Goal: Task Accomplishment & Management: Manage account settings

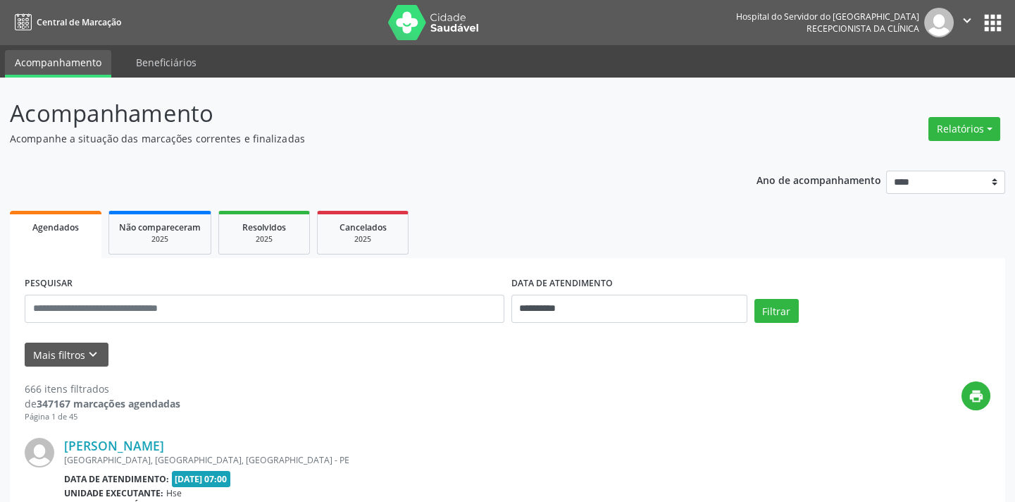
click at [94, 363] on button "Mais filtros keyboard_arrow_down" at bounding box center [67, 354] width 84 height 25
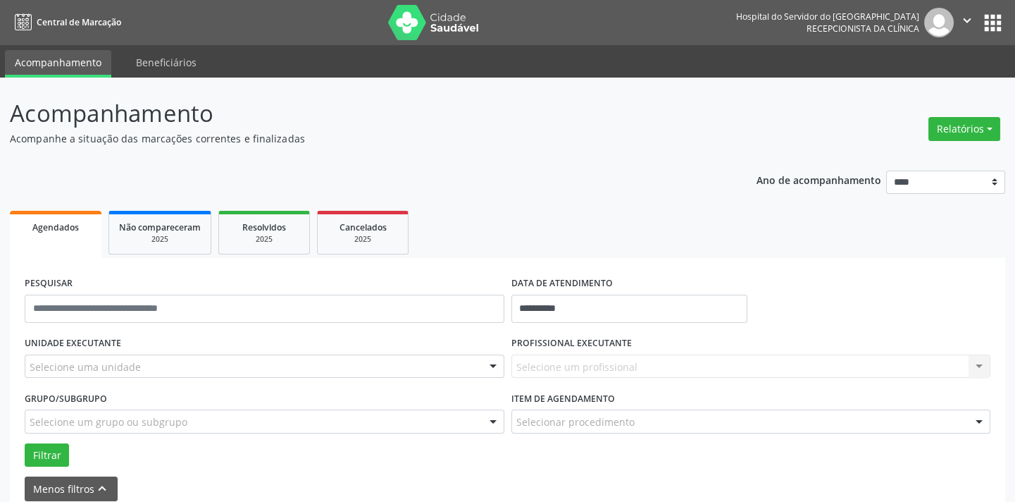
click at [143, 364] on div "Selecione uma unidade" at bounding box center [265, 366] width 480 height 24
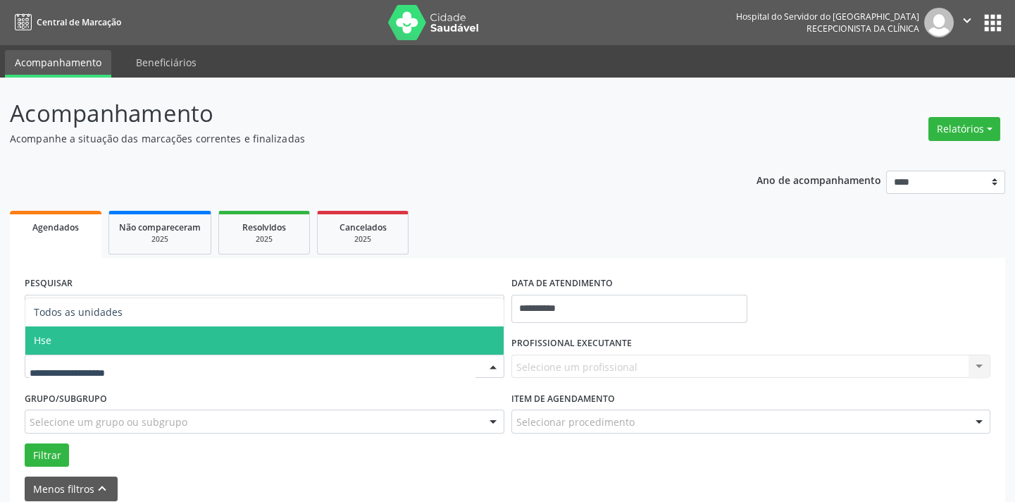
click at [149, 336] on span "Hse" at bounding box center [264, 340] width 478 height 28
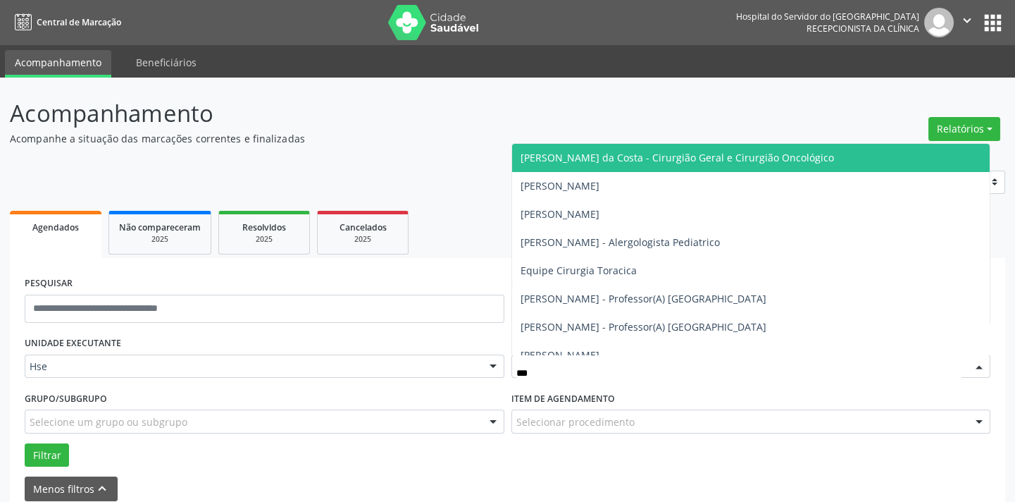
type input "****"
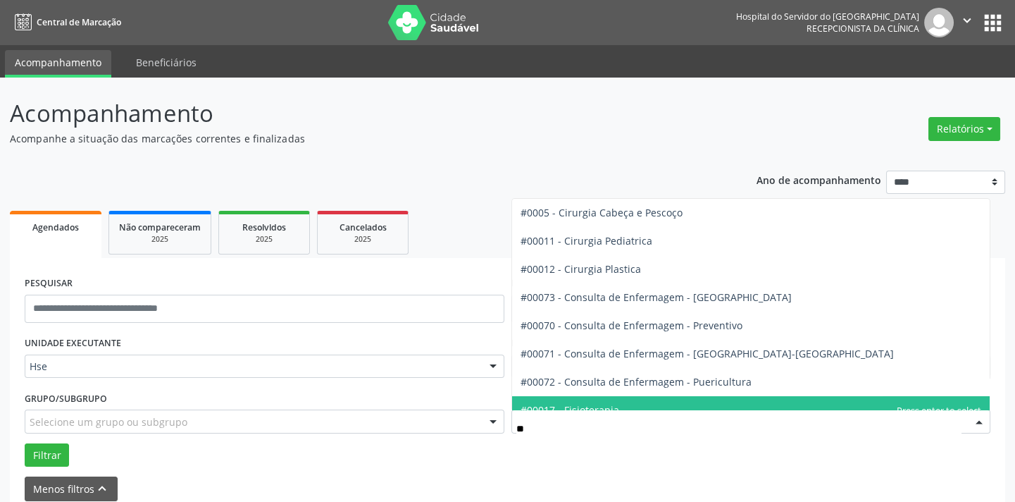
type input "***"
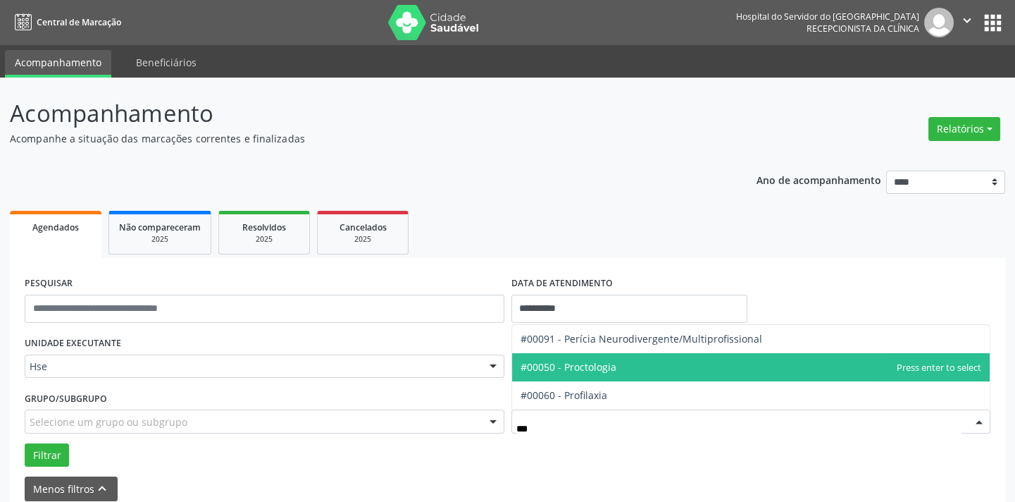
click at [672, 374] on span "#00050 - Proctologia" at bounding box center [751, 367] width 478 height 28
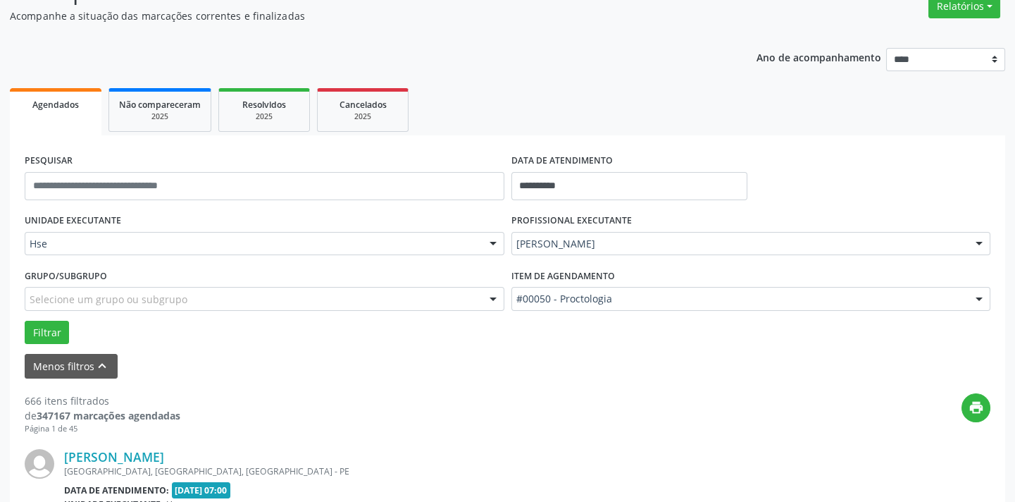
scroll to position [128, 0]
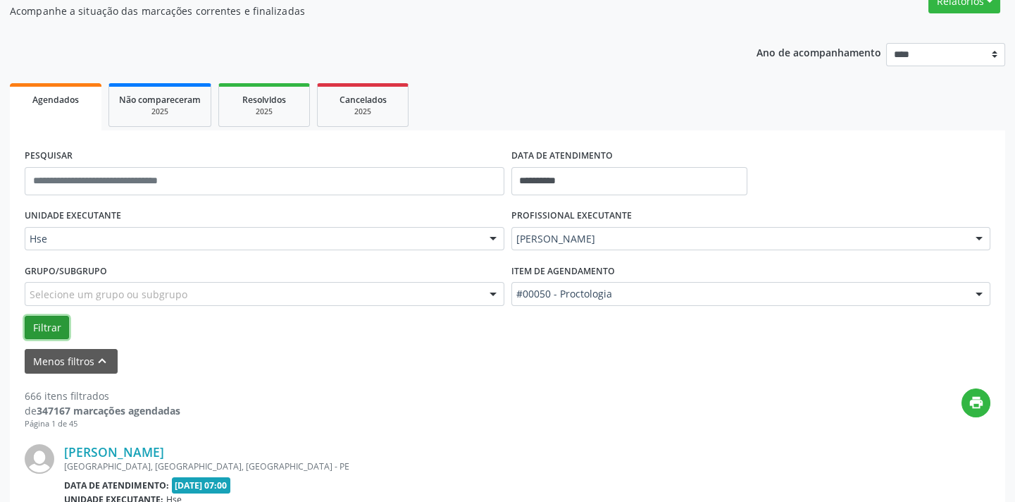
click at [32, 316] on button "Filtrar" at bounding box center [47, 328] width 44 height 24
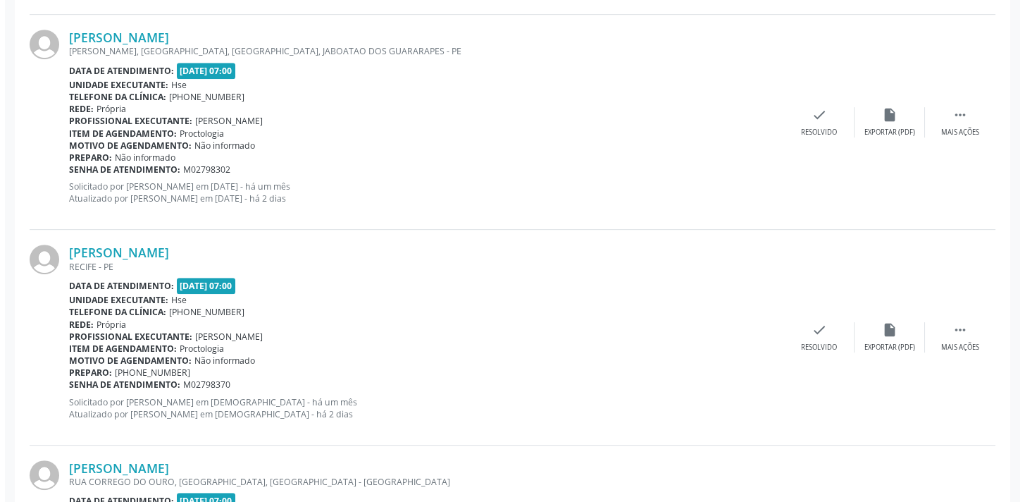
scroll to position [2228, 0]
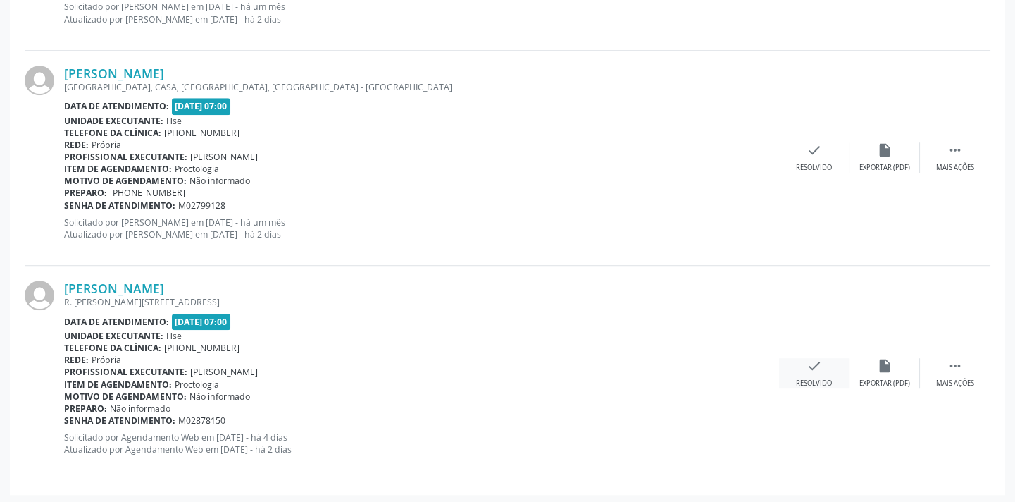
click at [824, 373] on div "check Resolvido" at bounding box center [814, 373] width 70 height 30
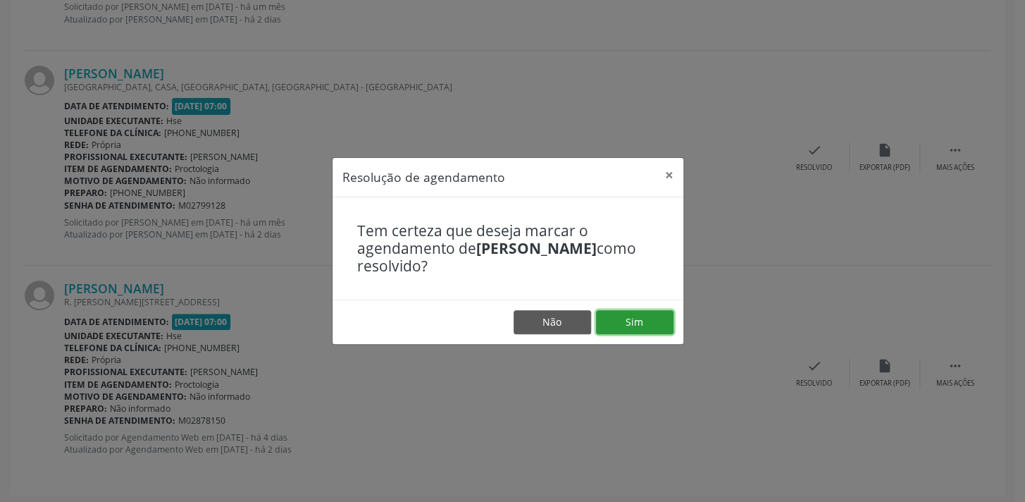
click at [633, 323] on button "Sim" at bounding box center [635, 322] width 78 height 24
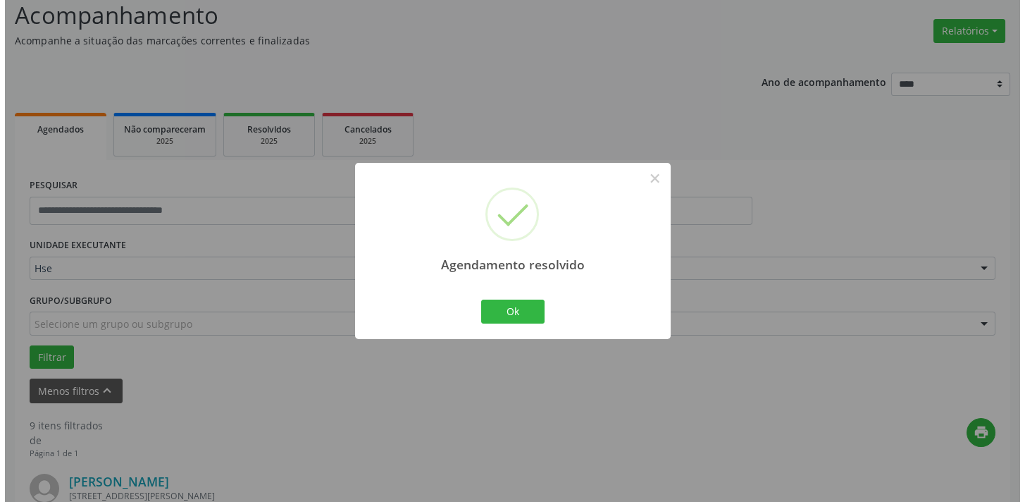
scroll to position [2014, 0]
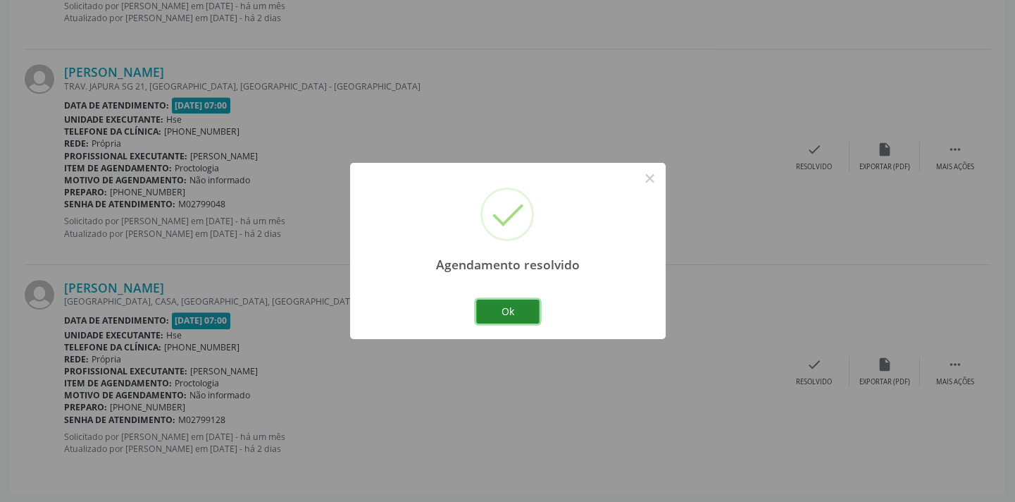
click at [504, 311] on button "Ok" at bounding box center [507, 311] width 63 height 24
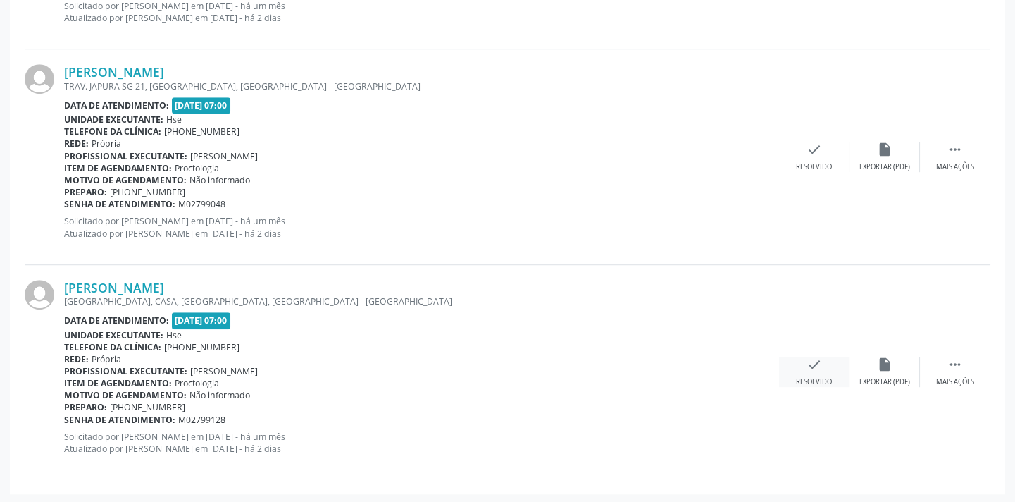
click at [819, 371] on div "check Resolvido" at bounding box center [814, 372] width 70 height 30
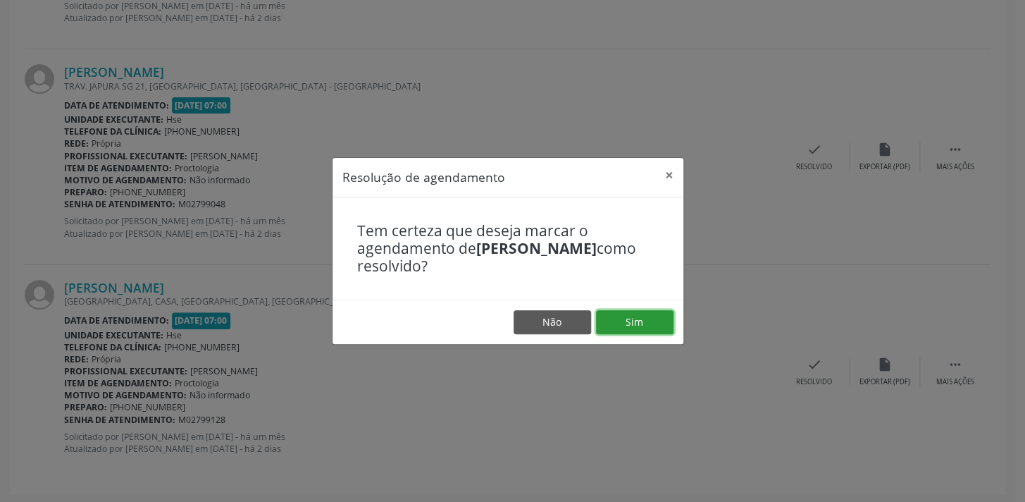
click at [605, 315] on button "Sim" at bounding box center [635, 322] width 78 height 24
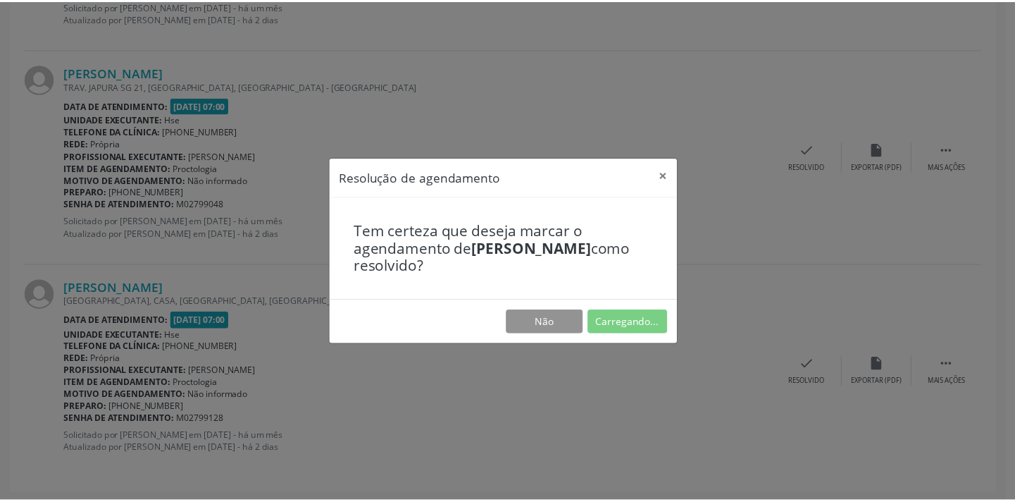
scroll to position [98, 0]
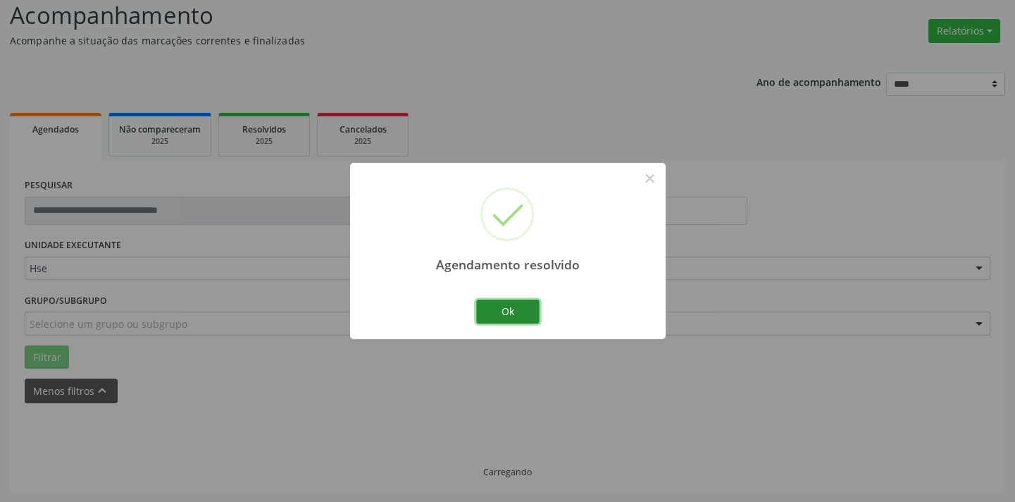
click at [528, 316] on button "Ok" at bounding box center [507, 311] width 63 height 24
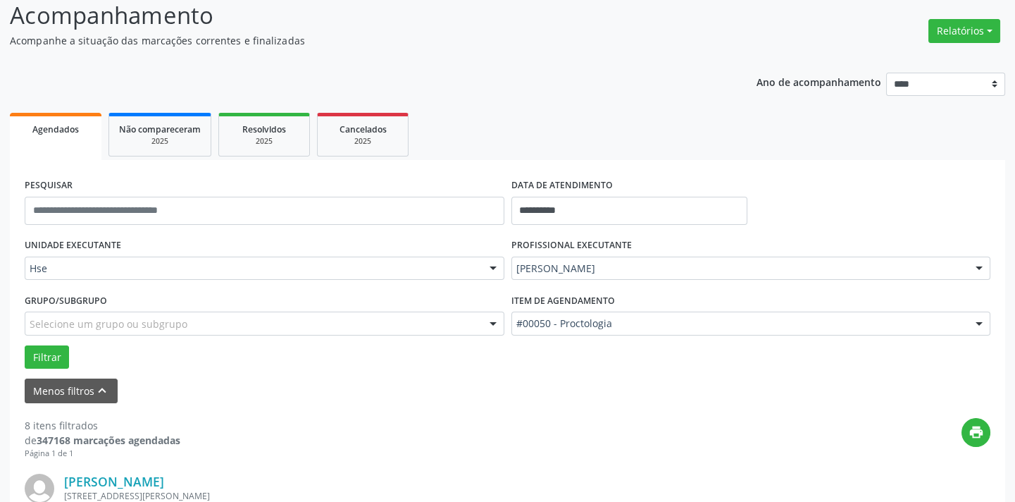
scroll to position [1798, 0]
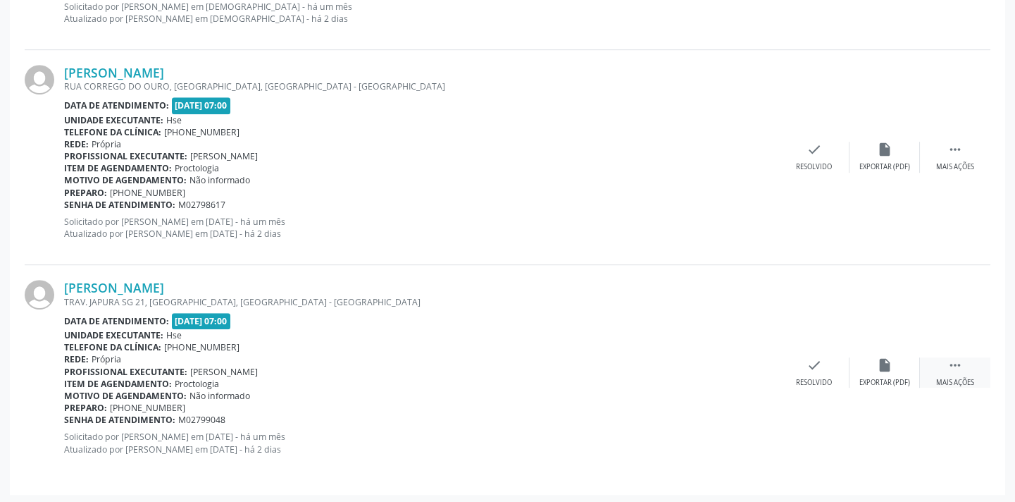
click at [963, 378] on div "Mais ações" at bounding box center [955, 383] width 38 height 10
click at [882, 366] on icon "alarm_off" at bounding box center [885, 365] width 16 height 16
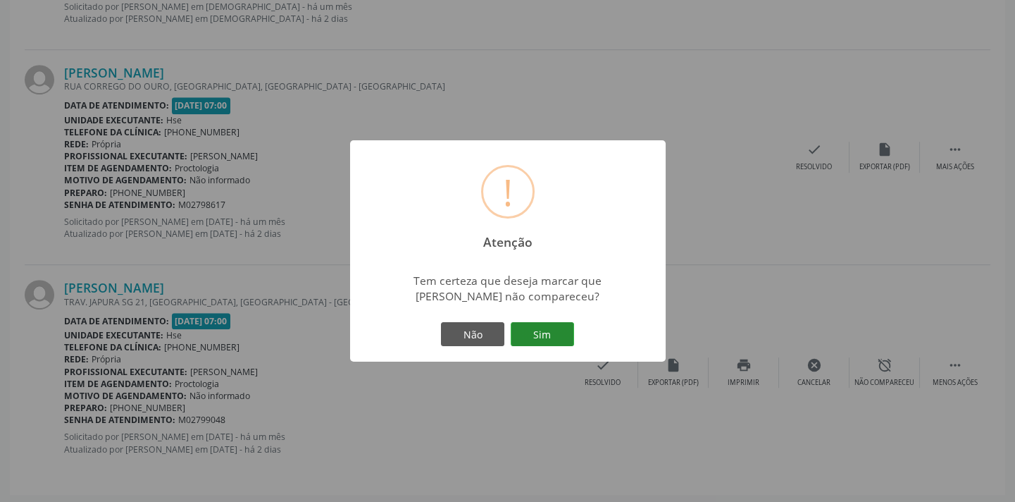
click at [557, 337] on button "Sim" at bounding box center [542, 334] width 63 height 24
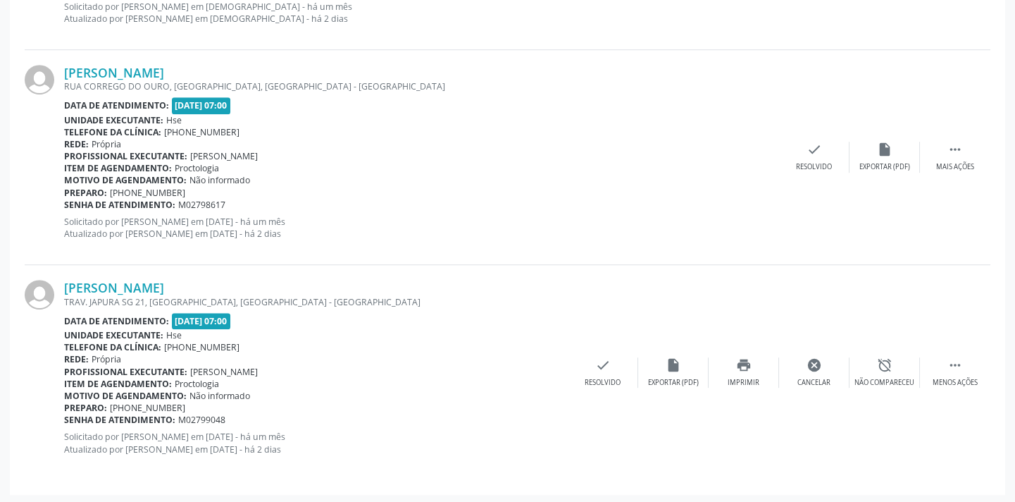
scroll to position [113, 0]
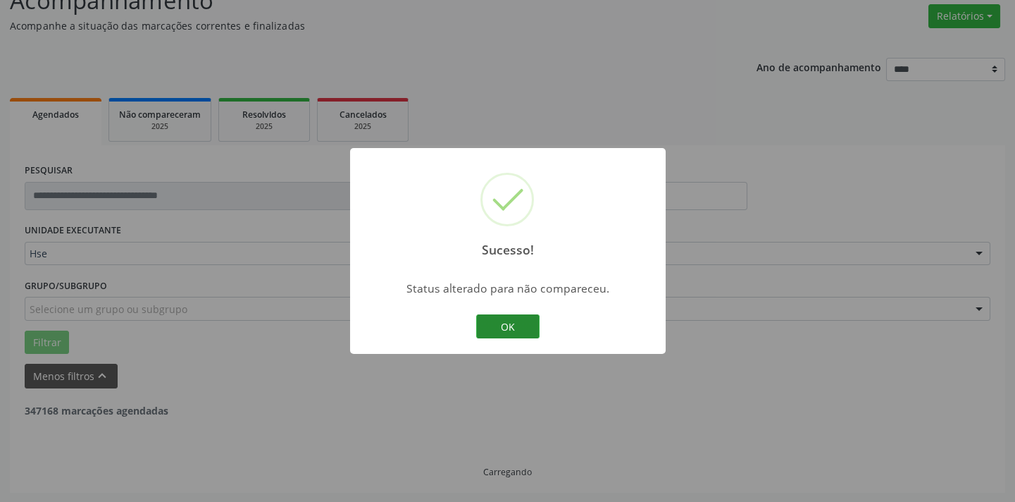
click at [535, 321] on button "OK" at bounding box center [507, 326] width 63 height 24
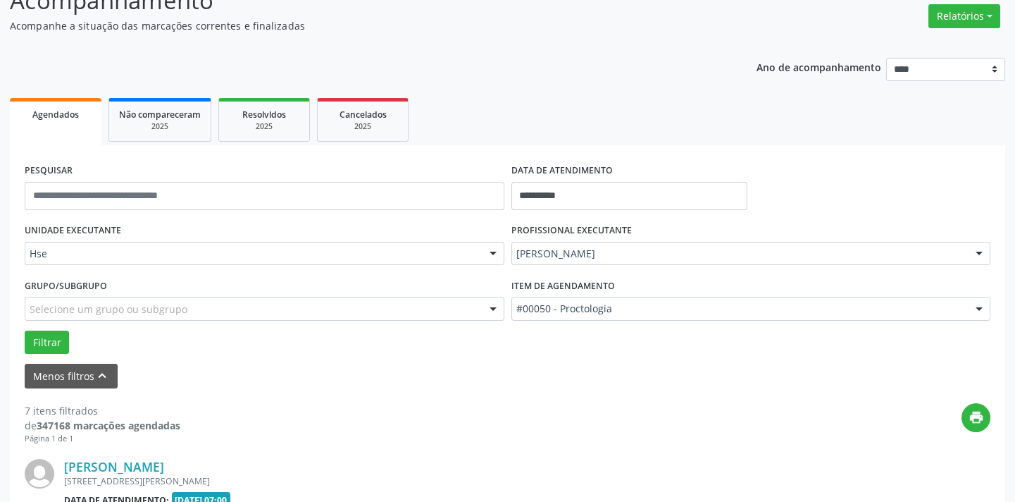
scroll to position [1583, 0]
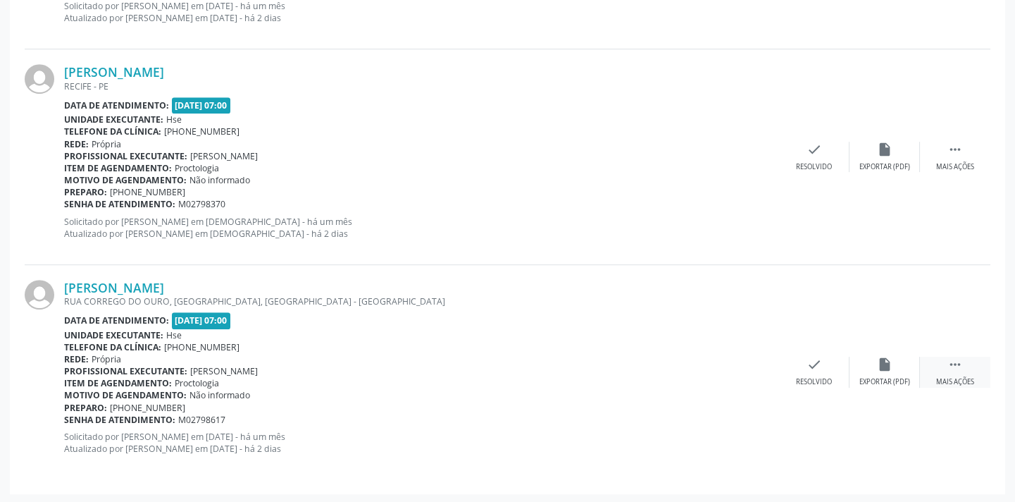
click at [965, 373] on div " Mais ações" at bounding box center [955, 372] width 70 height 30
click at [893, 364] on div "alarm_off Não compareceu" at bounding box center [885, 372] width 70 height 30
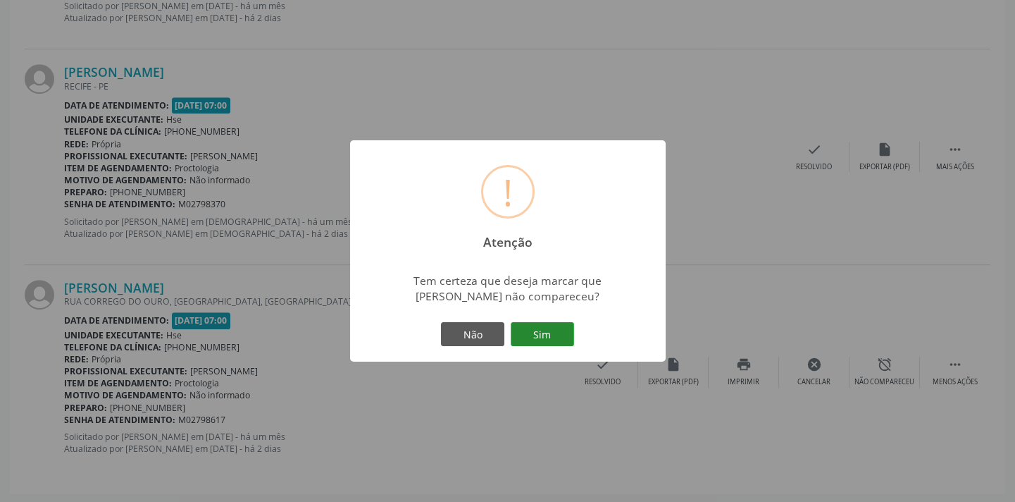
click at [557, 340] on button "Sim" at bounding box center [542, 334] width 63 height 24
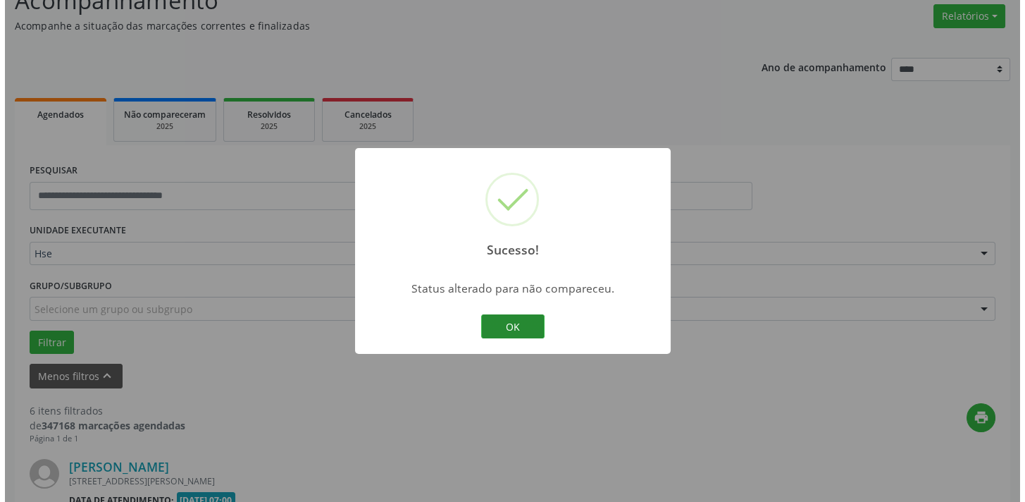
scroll to position [1368, 0]
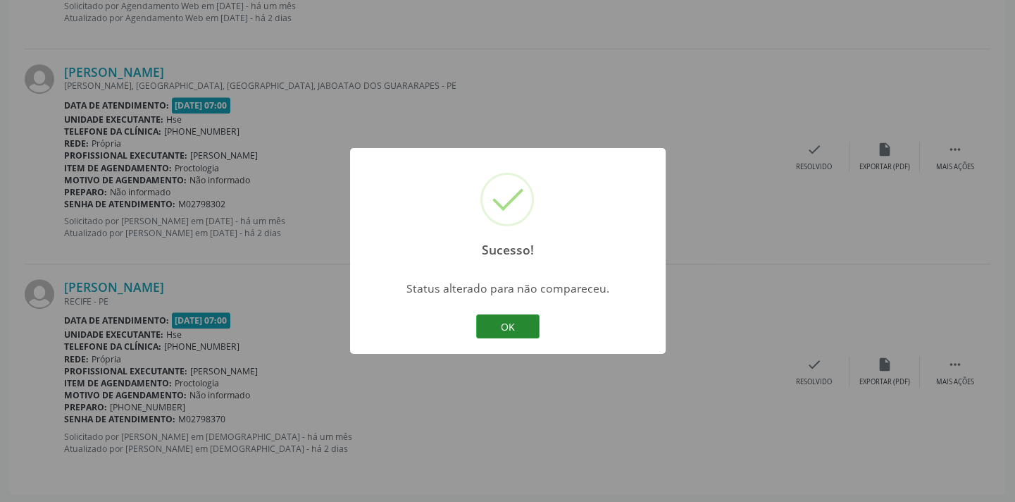
click at [523, 324] on button "OK" at bounding box center [507, 326] width 63 height 24
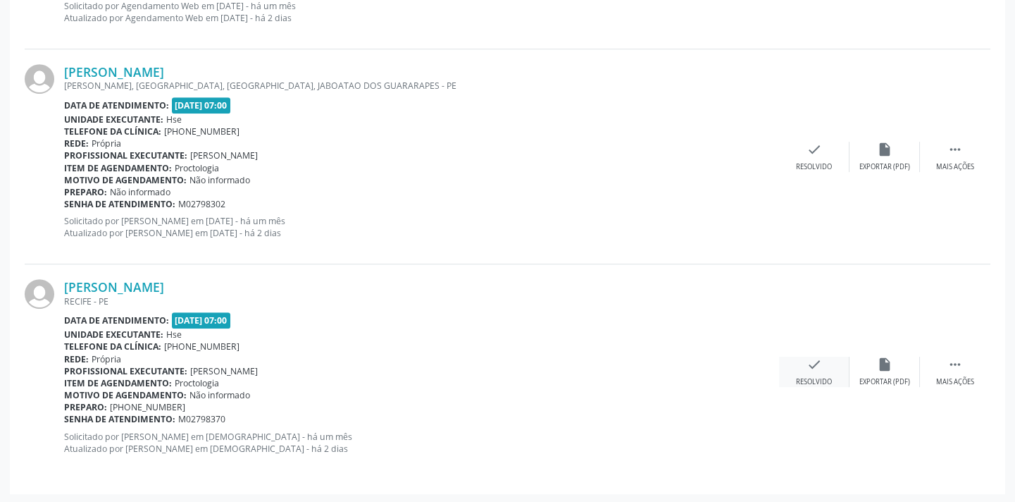
click at [805, 359] on div "check Resolvido" at bounding box center [814, 372] width 70 height 30
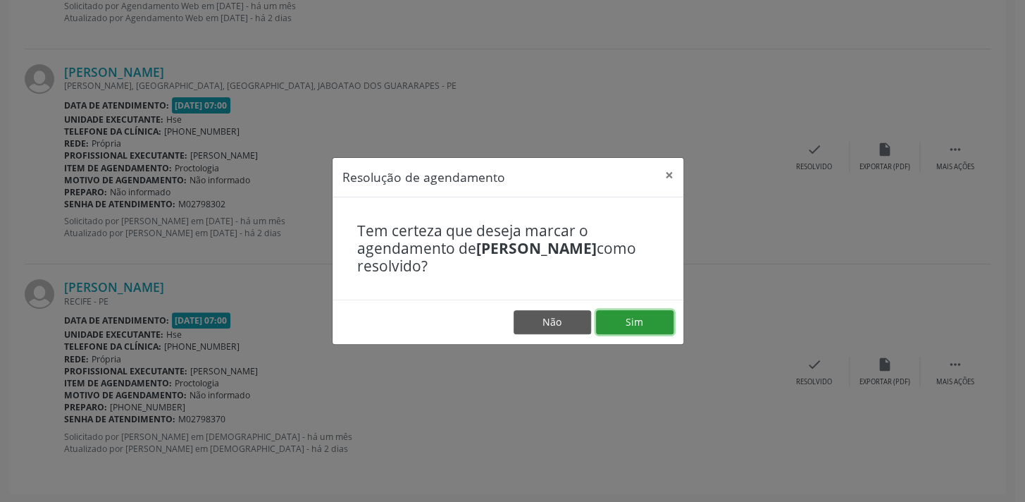
click at [640, 322] on button "Sim" at bounding box center [635, 322] width 78 height 24
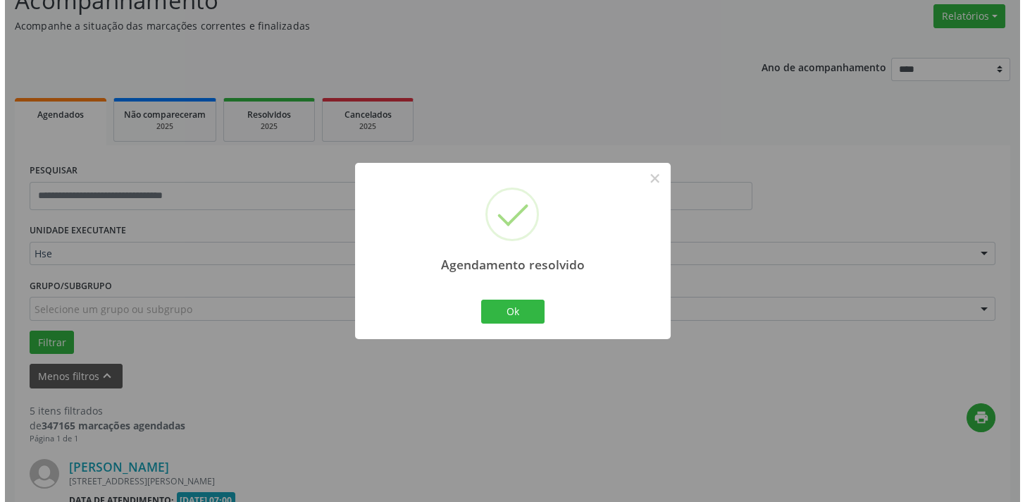
scroll to position [1153, 0]
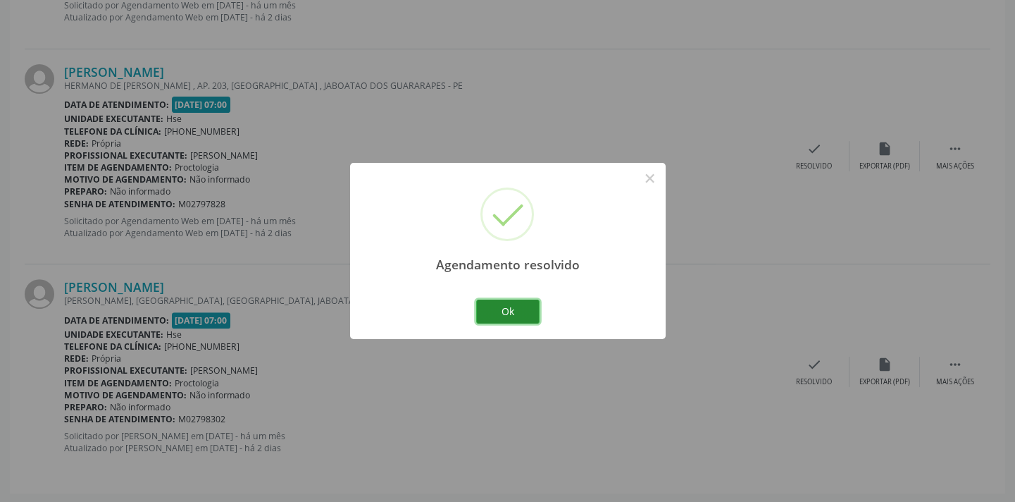
click at [525, 314] on button "Ok" at bounding box center [507, 311] width 63 height 24
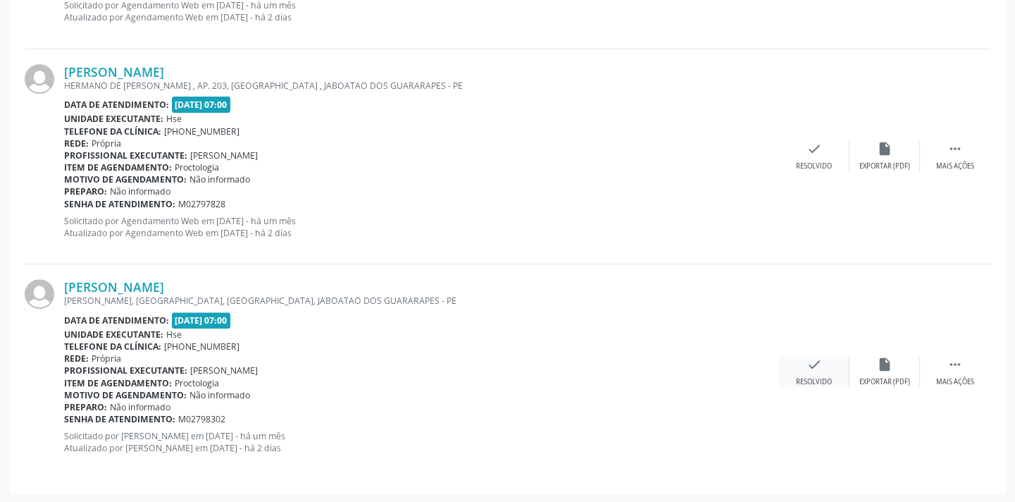
click at [807, 361] on icon "check" at bounding box center [815, 365] width 16 height 16
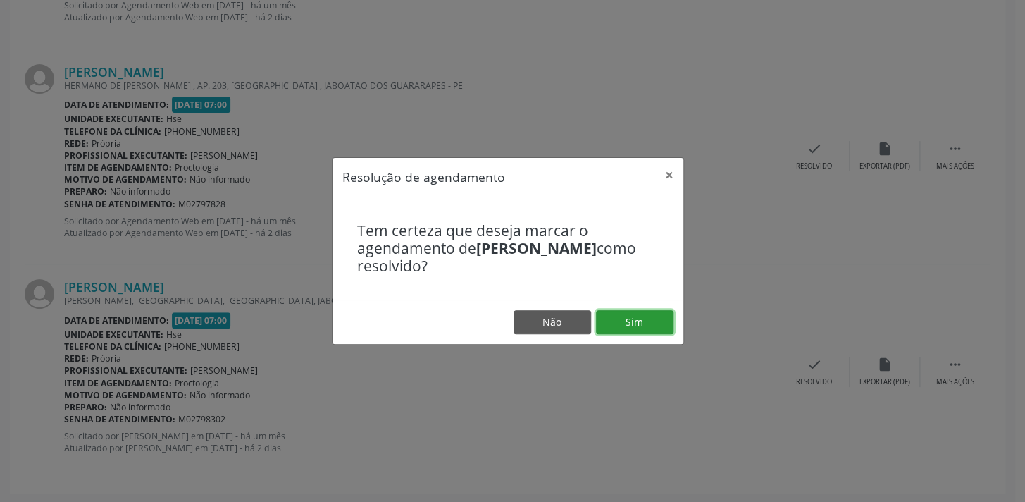
click at [607, 316] on button "Sim" at bounding box center [635, 322] width 78 height 24
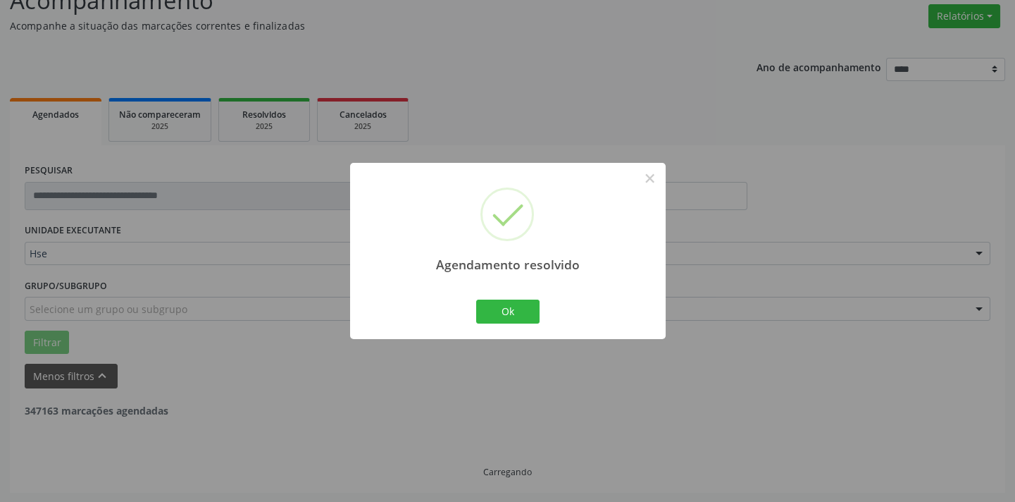
scroll to position [938, 0]
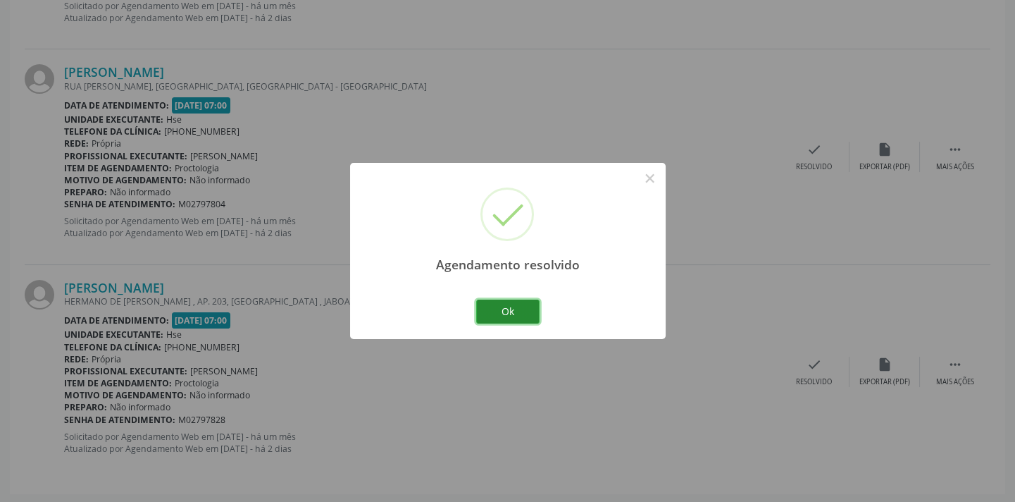
click at [516, 307] on button "Ok" at bounding box center [507, 311] width 63 height 24
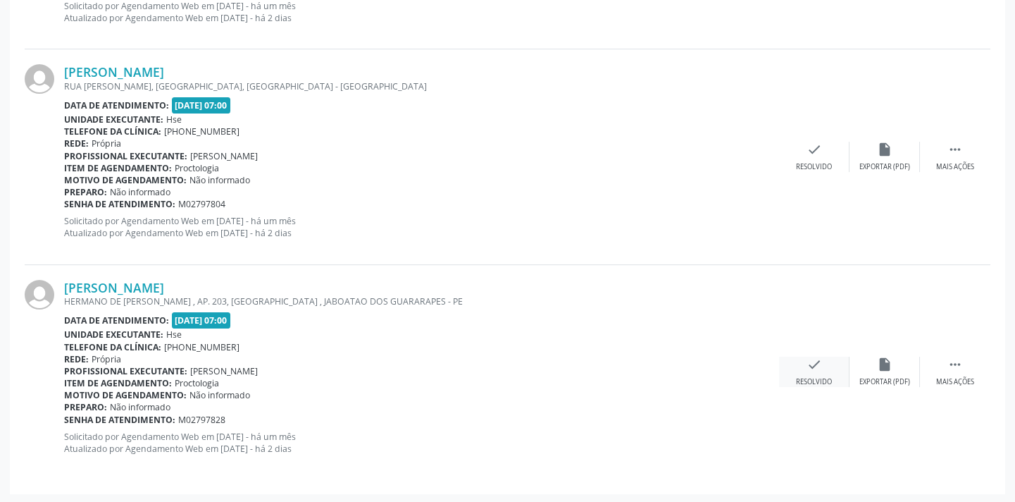
click at [803, 365] on div "check Resolvido" at bounding box center [814, 372] width 70 height 30
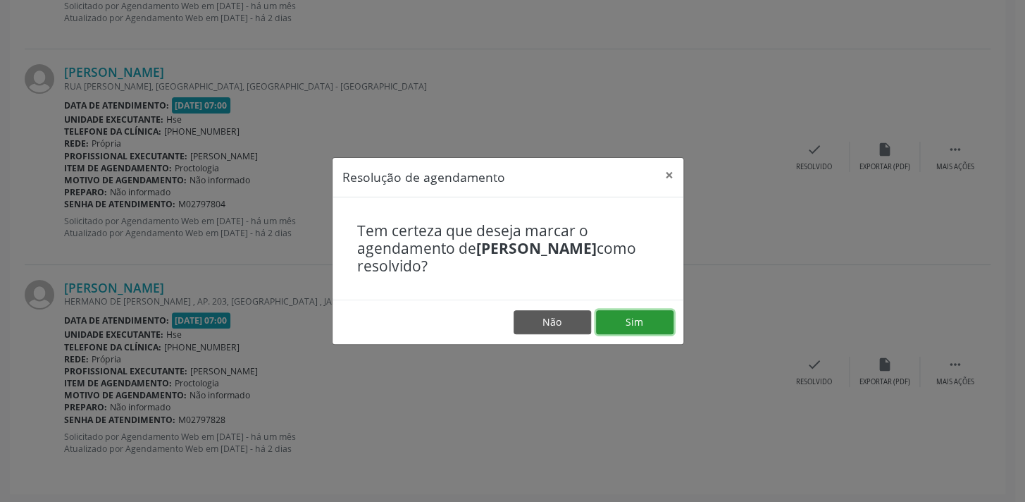
click at [603, 321] on button "Sim" at bounding box center [635, 322] width 78 height 24
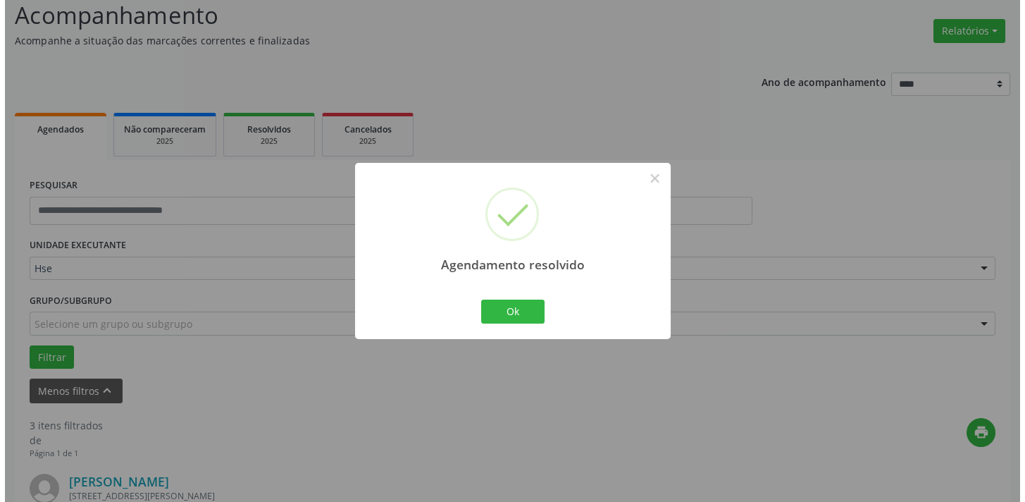
scroll to position [724, 0]
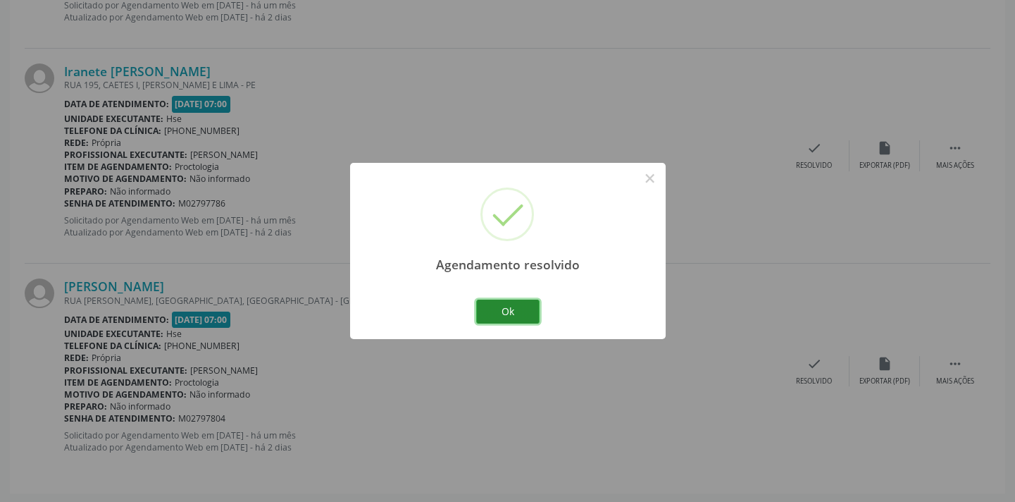
click at [494, 310] on button "Ok" at bounding box center [507, 311] width 63 height 24
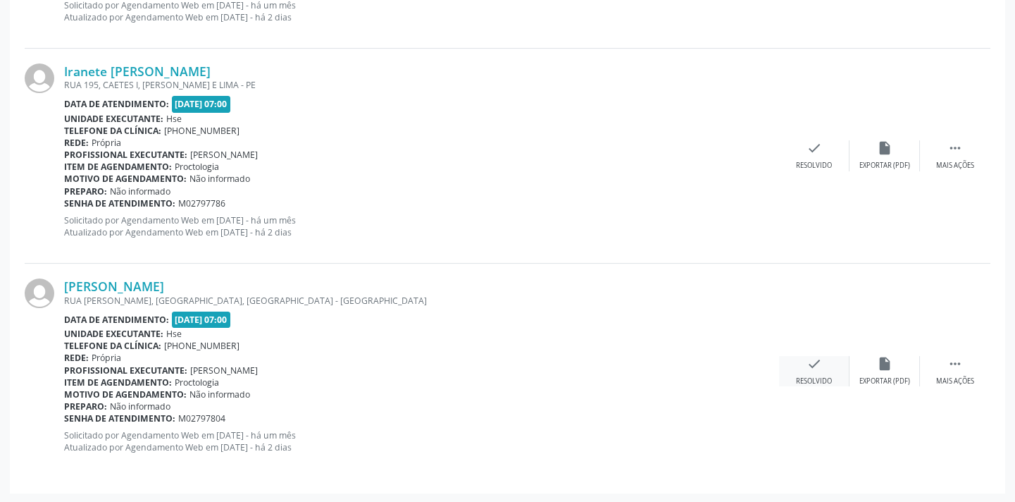
click at [820, 373] on div "check Resolvido" at bounding box center [814, 371] width 70 height 30
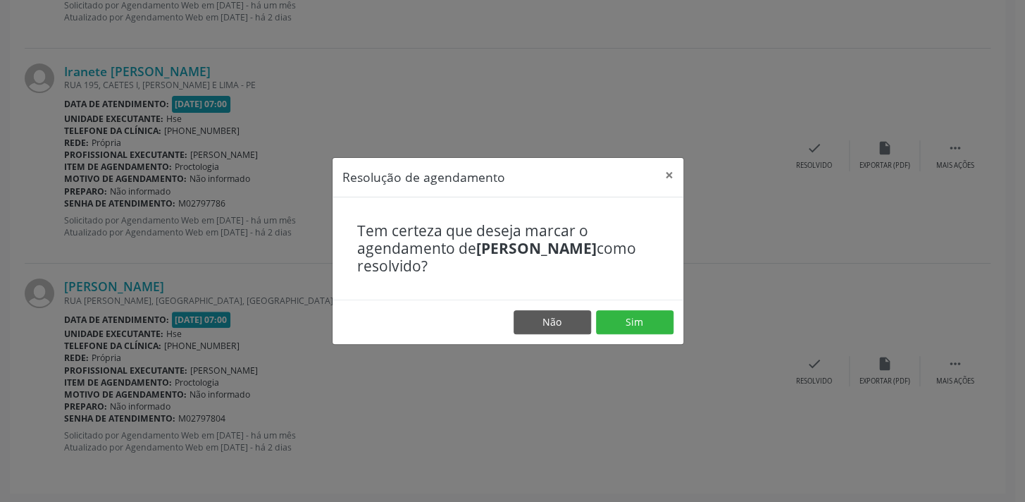
click at [628, 335] on footer "Não Sim" at bounding box center [508, 321] width 351 height 44
click at [624, 317] on button "Sim" at bounding box center [635, 322] width 78 height 24
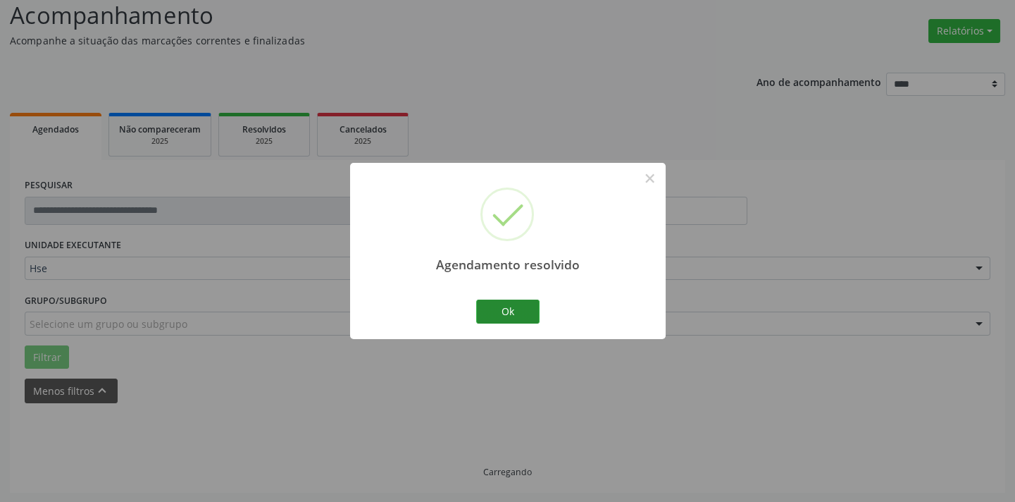
scroll to position [113, 0]
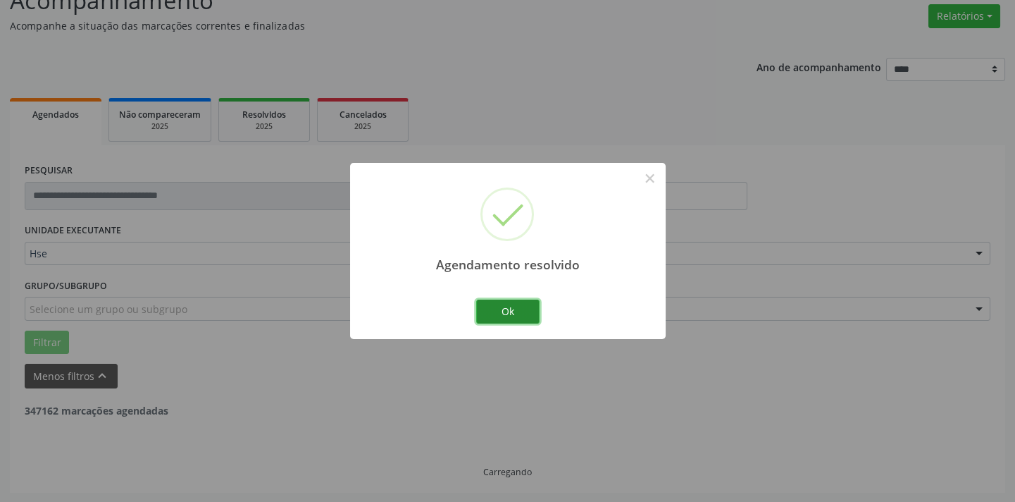
click at [509, 309] on button "Ok" at bounding box center [507, 311] width 63 height 24
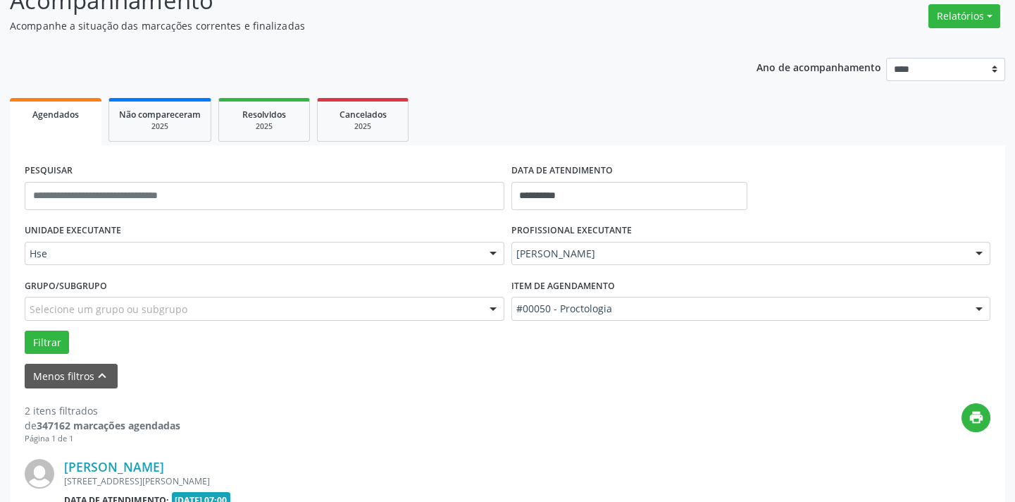
scroll to position [508, 0]
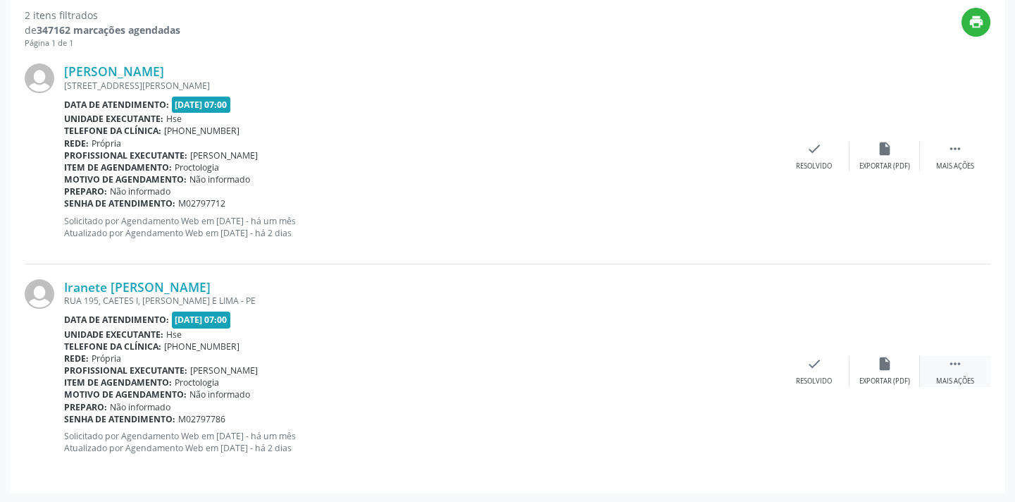
click at [957, 376] on div "Mais ações" at bounding box center [955, 381] width 38 height 10
click at [886, 361] on icon "alarm_off" at bounding box center [885, 364] width 16 height 16
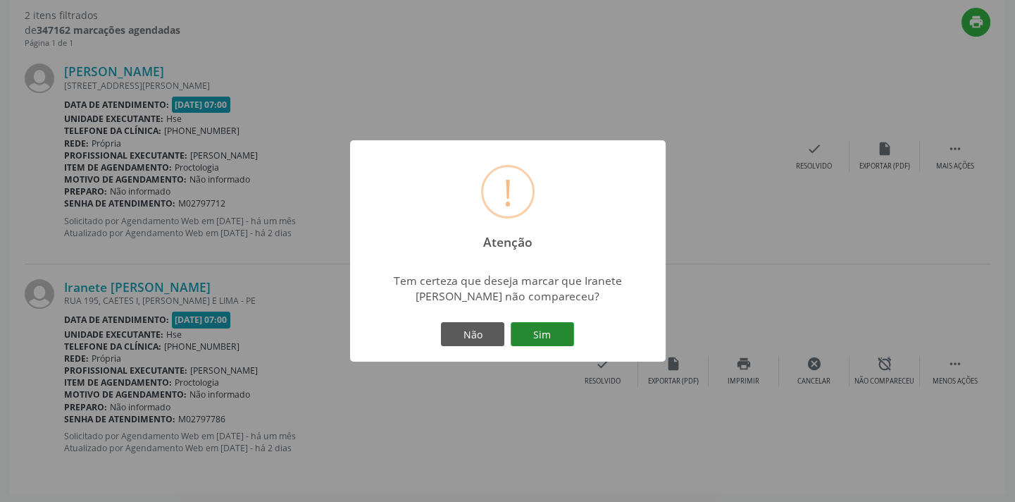
click at [538, 335] on button "Sim" at bounding box center [542, 334] width 63 height 24
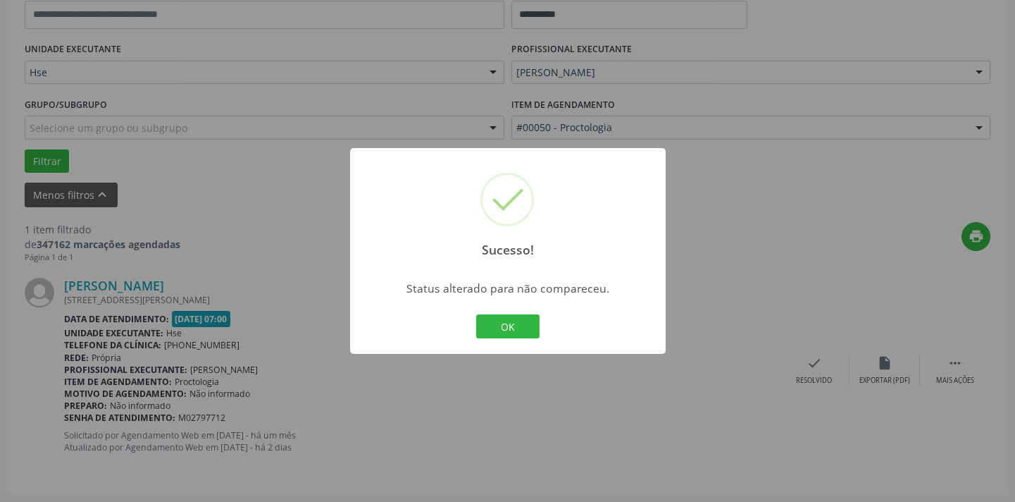
scroll to position [230, 0]
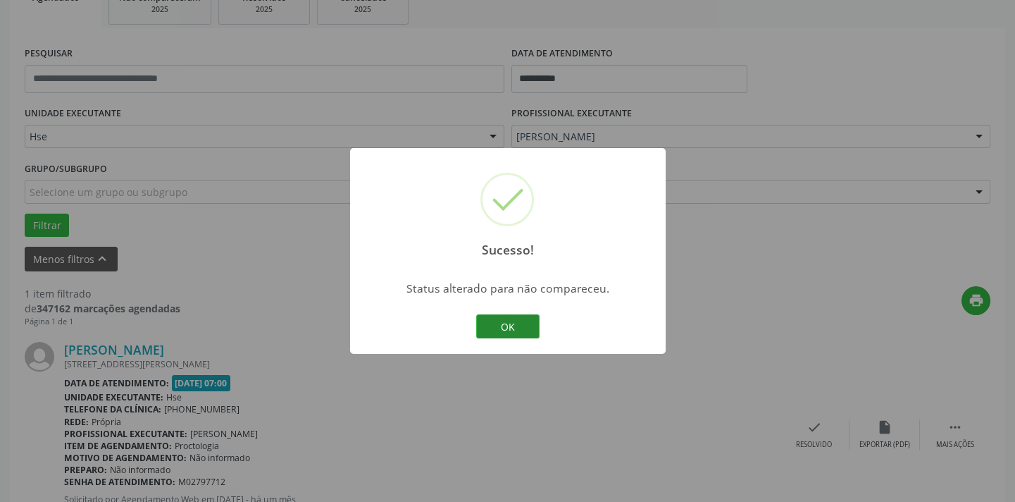
click at [521, 326] on button "OK" at bounding box center [507, 326] width 63 height 24
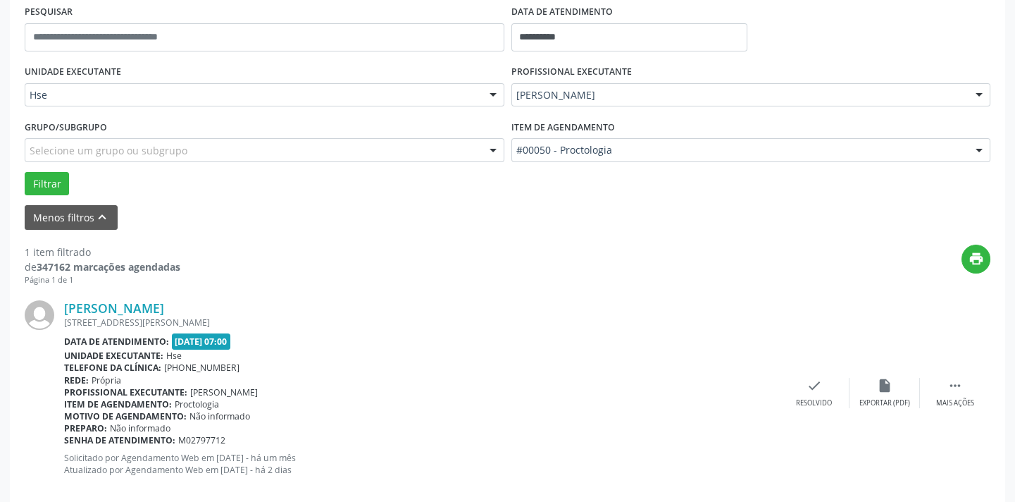
scroll to position [294, 0]
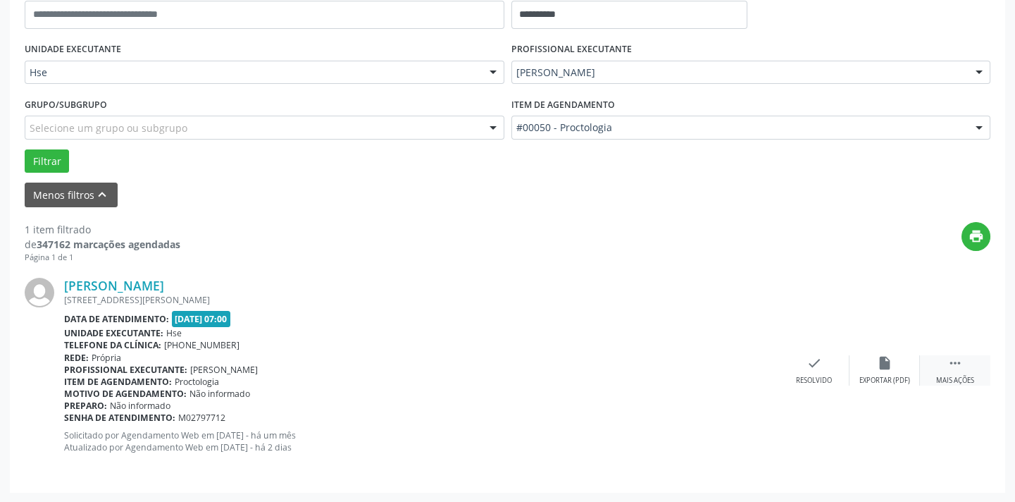
click at [944, 357] on div " Mais ações" at bounding box center [955, 370] width 70 height 30
click at [886, 365] on icon "alarm_off" at bounding box center [885, 363] width 16 height 16
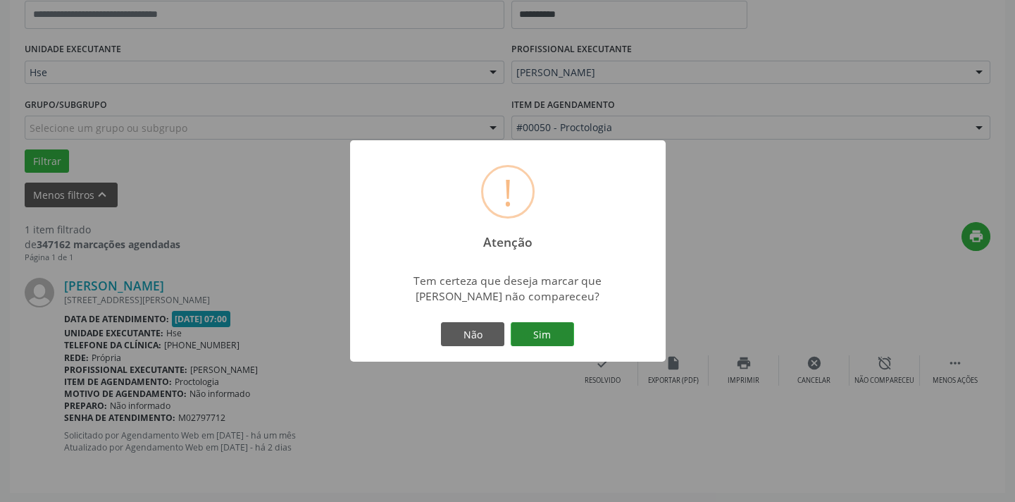
click at [555, 336] on button "Sim" at bounding box center [542, 334] width 63 height 24
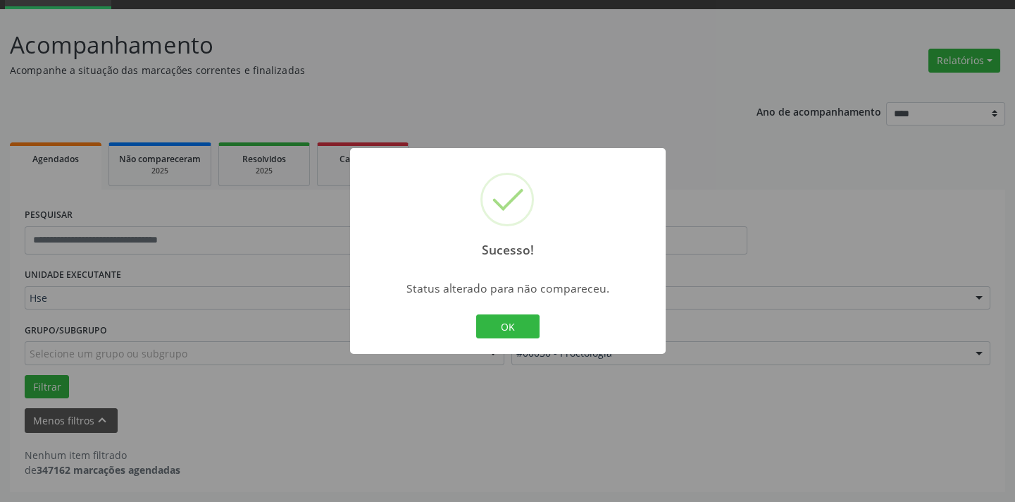
scroll to position [67, 0]
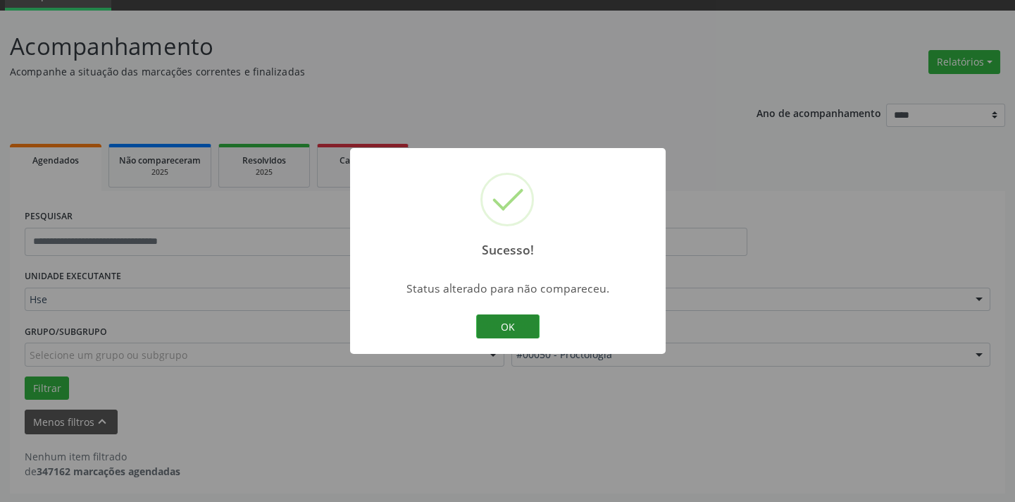
click at [520, 330] on button "OK" at bounding box center [507, 326] width 63 height 24
